Goal: Information Seeking & Learning: Find specific fact

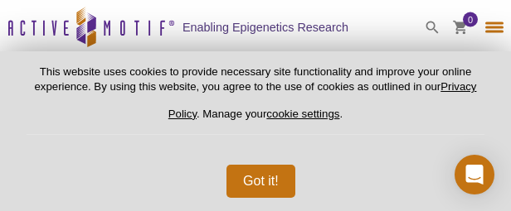
select select "[GEOGRAPHIC_DATA]"
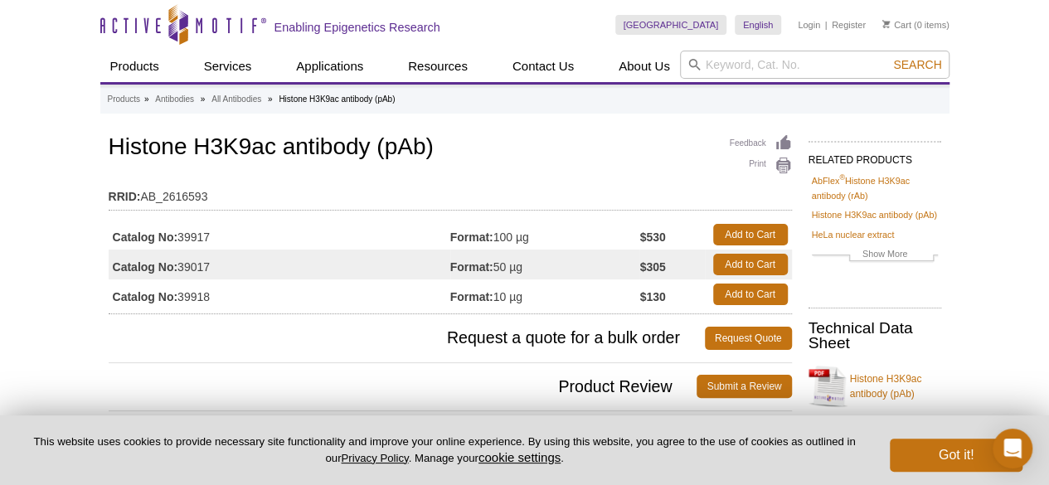
drag, startPoint x: 493, startPoint y: 268, endPoint x: 534, endPoint y: 265, distance: 40.8
click at [534, 265] on td "Format: 50 µg" at bounding box center [545, 265] width 190 height 30
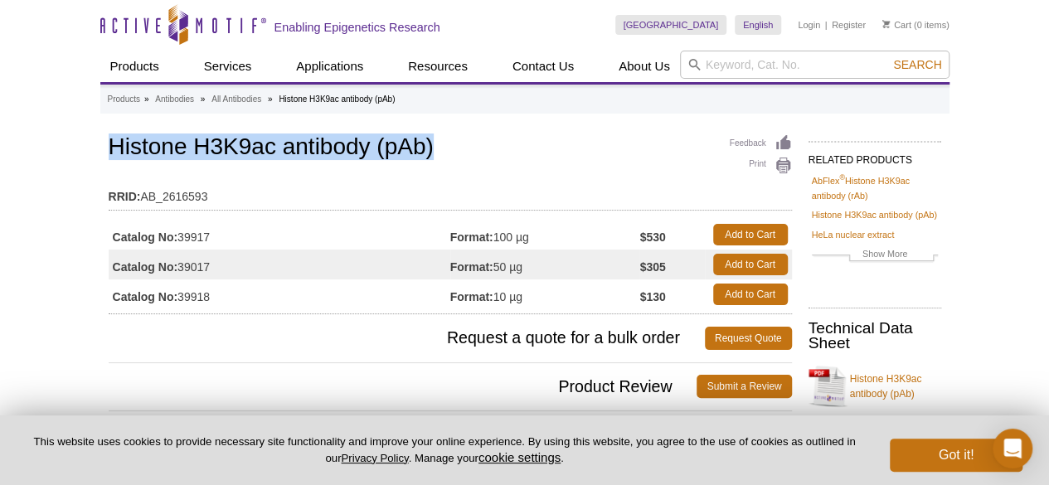
drag, startPoint x: 113, startPoint y: 153, endPoint x: 436, endPoint y: 142, distance: 323.7
click at [436, 142] on h1 "Histone H3K9ac antibody (pAb)" at bounding box center [450, 148] width 683 height 28
copy h1 "Histone H3K9ac antibody (pAb)"
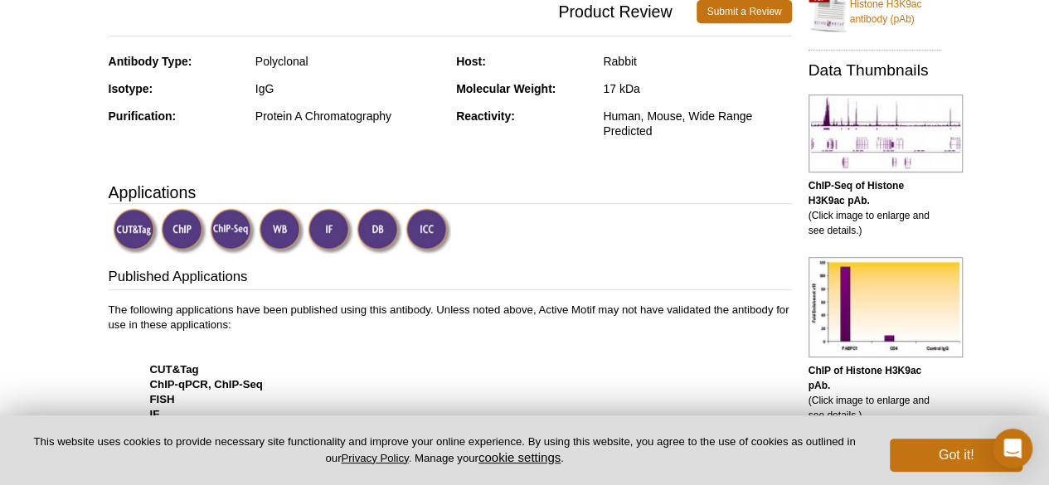
scroll to position [249, 0]
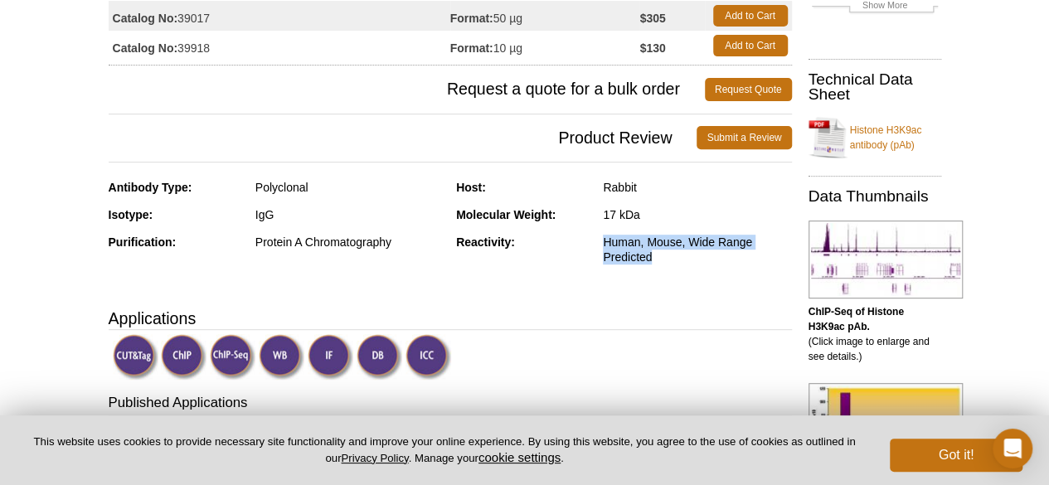
drag, startPoint x: 589, startPoint y: 241, endPoint x: 688, endPoint y: 256, distance: 99.8
click at [688, 256] on div "Reactivity: Human, Mouse, Wide Range Predicted" at bounding box center [624, 256] width 336 height 42
copy div "Human, Mouse, Wide Range Predicted"
